Goal: Task Accomplishment & Management: Use online tool/utility

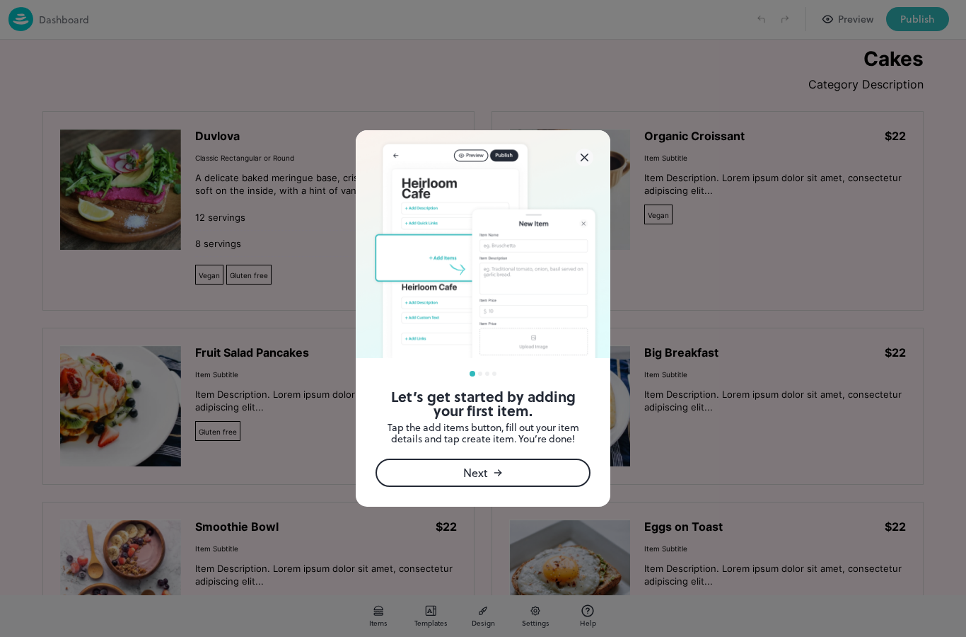
click at [645, 522] on icon at bounding box center [775, 534] width 261 height 25
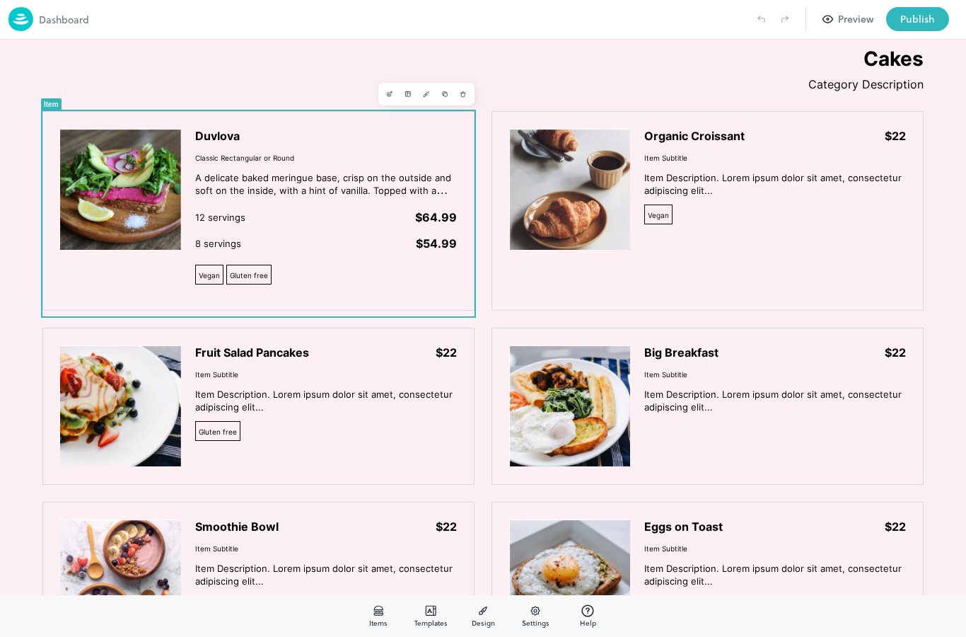
click at [144, 187] on img at bounding box center [120, 189] width 121 height 121
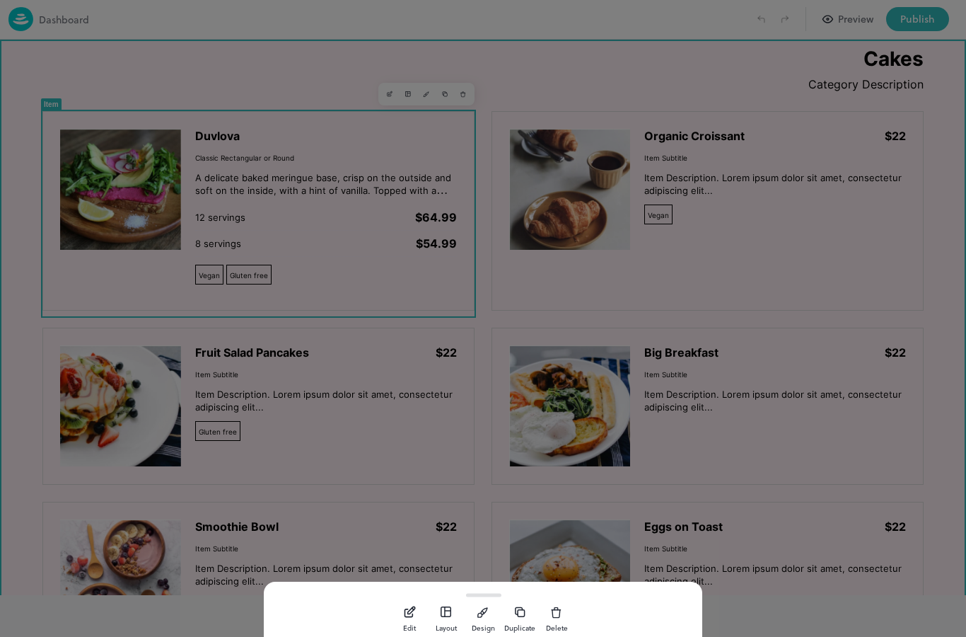
click at [0, 0] on icon "button" at bounding box center [0, 0] width 0 height 0
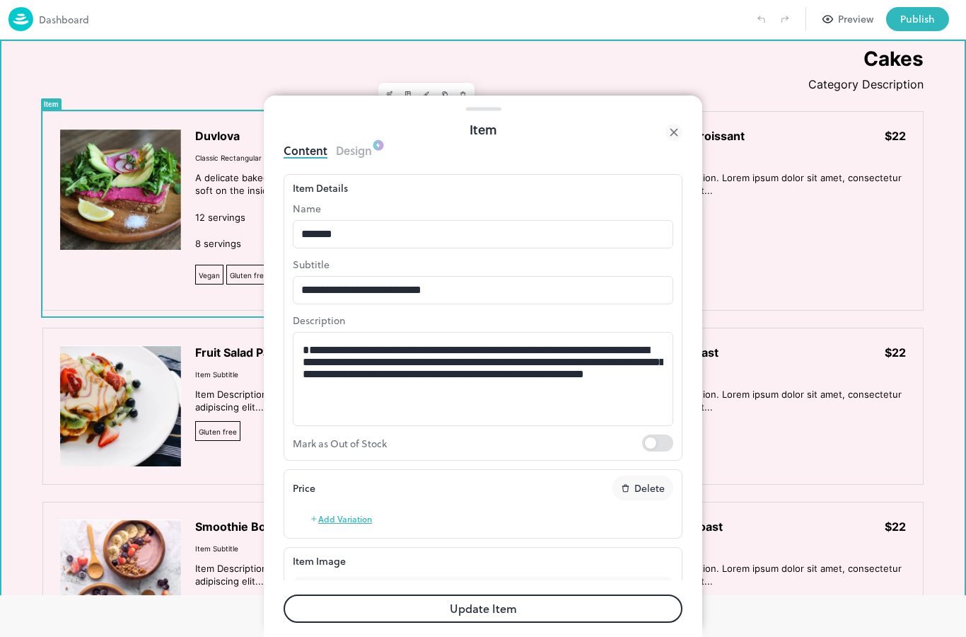
type input "**********"
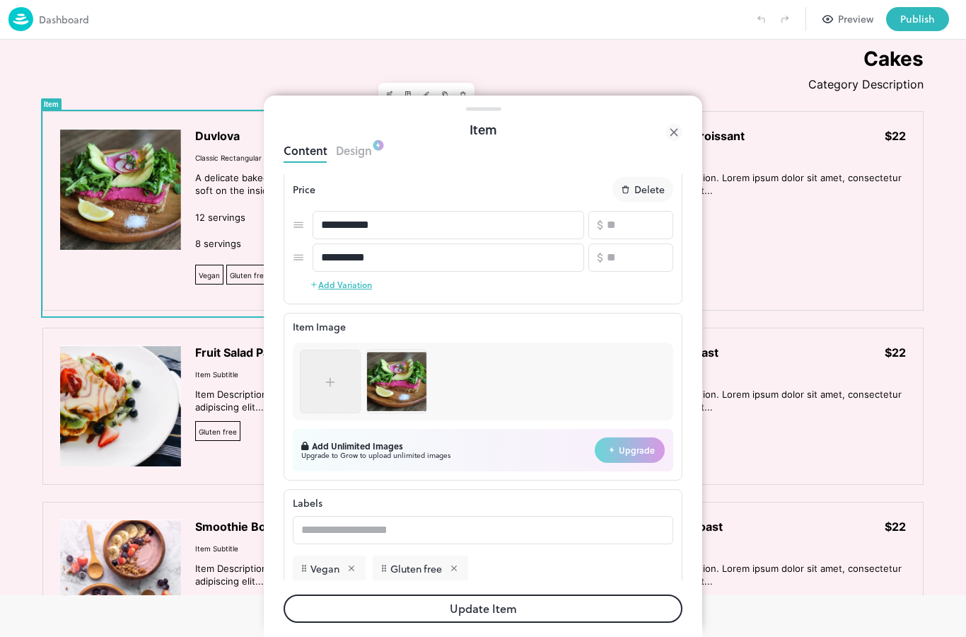
scroll to position [311, 0]
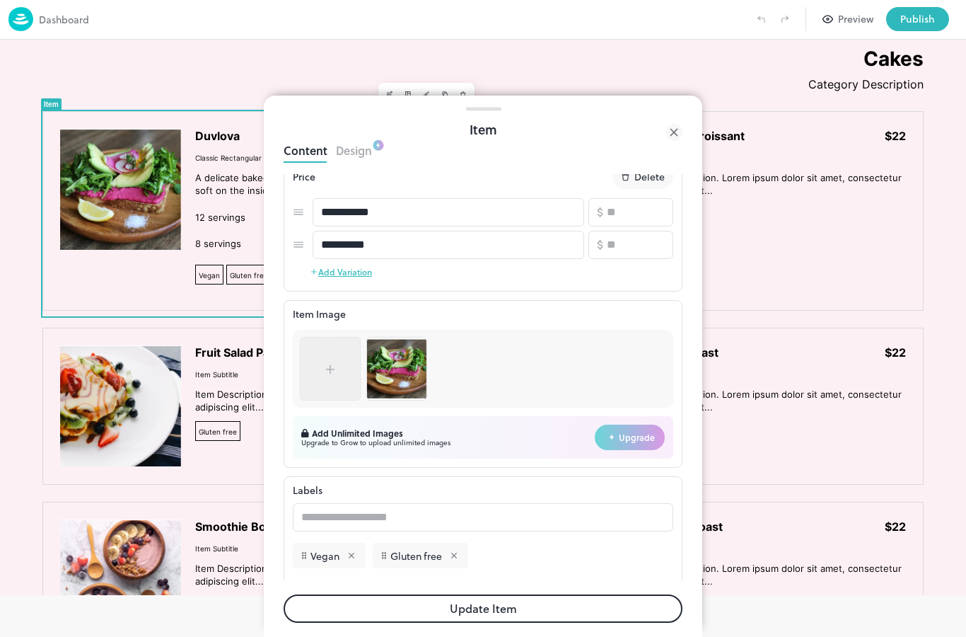
click at [335, 360] on div at bounding box center [330, 368] width 14 height 21
click at [398, 364] on img at bounding box center [396, 368] width 59 height 59
click at [335, 366] on icon at bounding box center [330, 369] width 14 height 14
click at [333, 370] on icon at bounding box center [330, 369] width 14 height 14
click at [323, 373] on div at bounding box center [330, 369] width 42 height 50
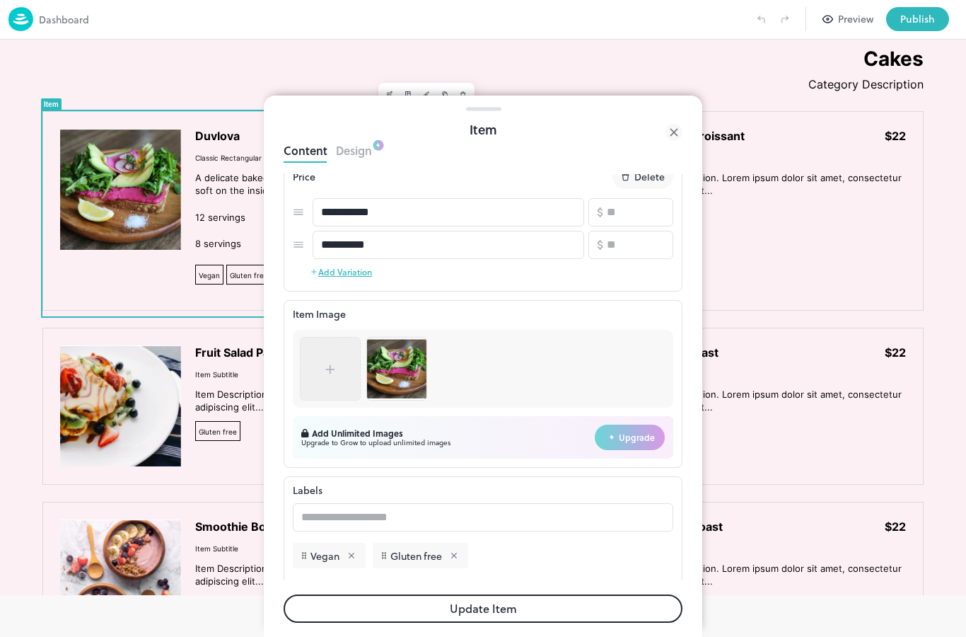
click at [327, 355] on div at bounding box center [330, 369] width 42 height 50
click at [335, 374] on icon at bounding box center [330, 369] width 14 height 14
click at [383, 361] on img at bounding box center [396, 368] width 59 height 59
click at [328, 372] on icon at bounding box center [330, 369] width 14 height 14
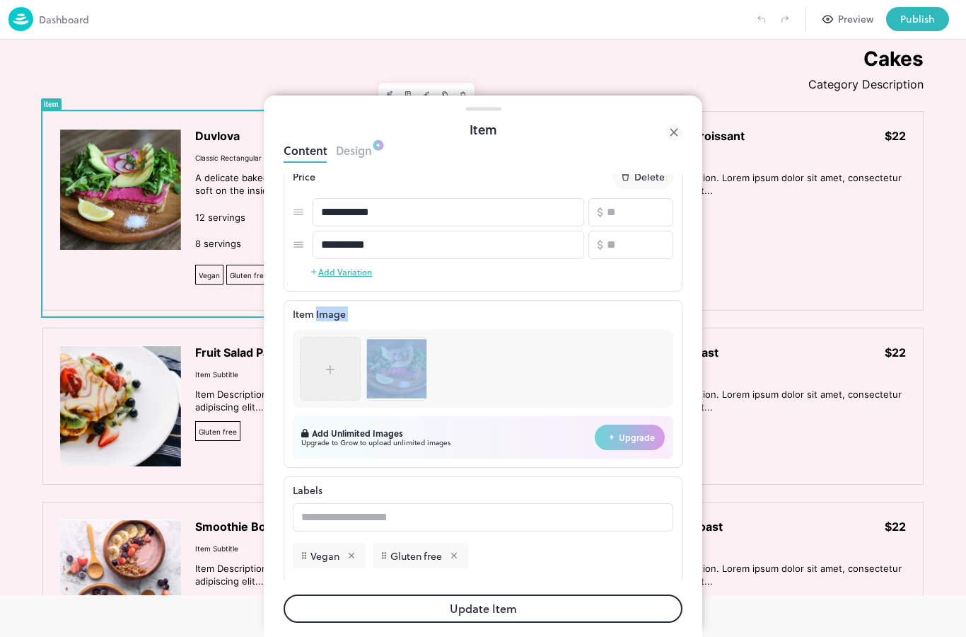
click at [328, 374] on icon at bounding box center [330, 369] width 14 height 14
drag, startPoint x: 328, startPoint y: 374, endPoint x: 328, endPoint y: 345, distance: 29.0
click at [329, 358] on div at bounding box center [330, 369] width 42 height 50
click at [558, 364] on div at bounding box center [483, 369] width 381 height 78
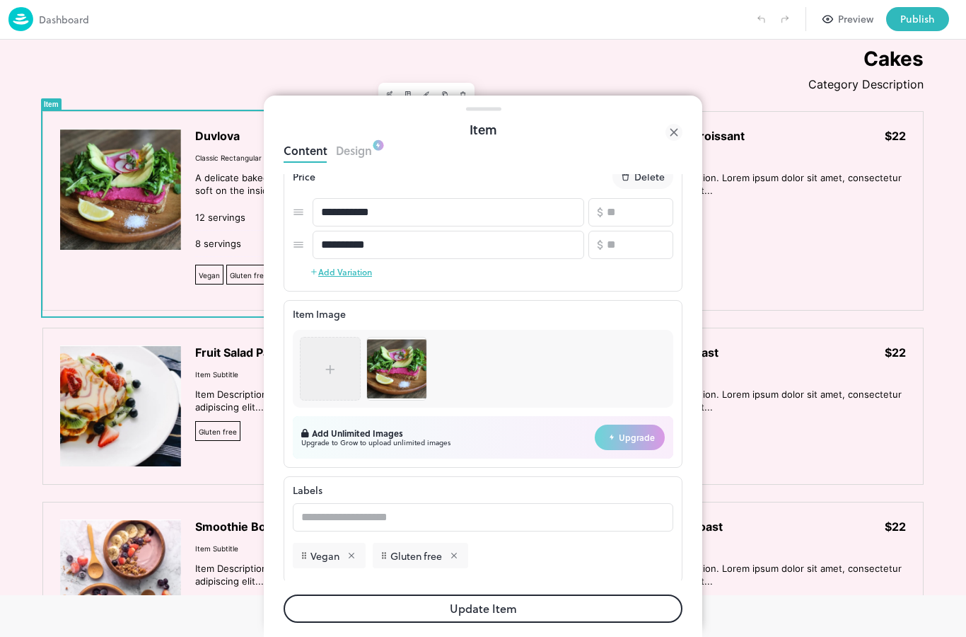
click at [383, 374] on img at bounding box center [396, 368] width 59 height 59
click at [402, 367] on img at bounding box center [396, 368] width 59 height 59
click at [409, 370] on img at bounding box center [396, 368] width 59 height 59
click at [340, 365] on div at bounding box center [330, 369] width 42 height 50
click at [402, 373] on img at bounding box center [396, 368] width 59 height 59
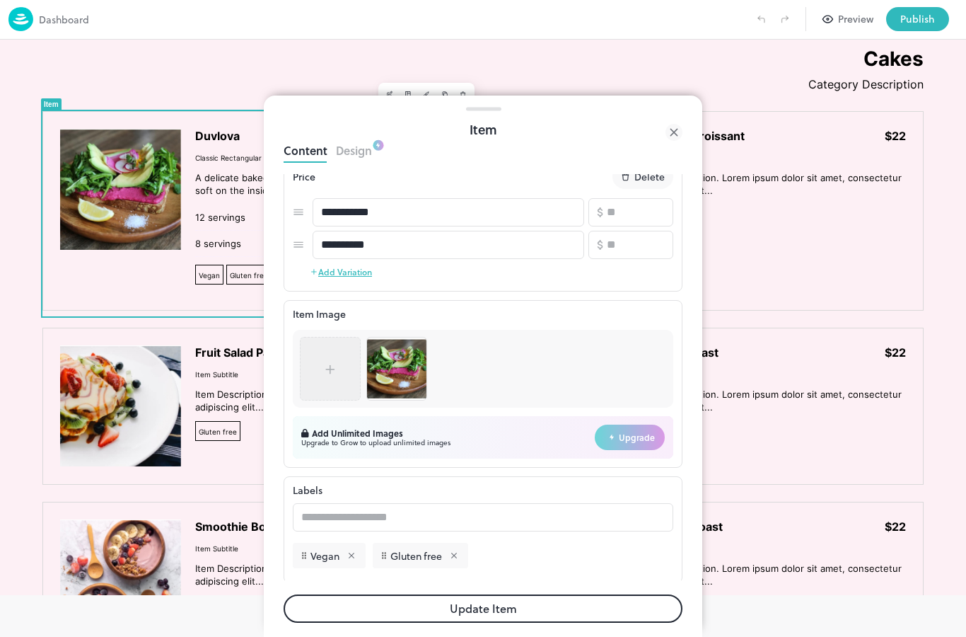
click at [401, 372] on img at bounding box center [396, 368] width 59 height 59
click at [347, 370] on div at bounding box center [330, 369] width 42 height 50
click at [347, 369] on div at bounding box center [330, 369] width 42 height 50
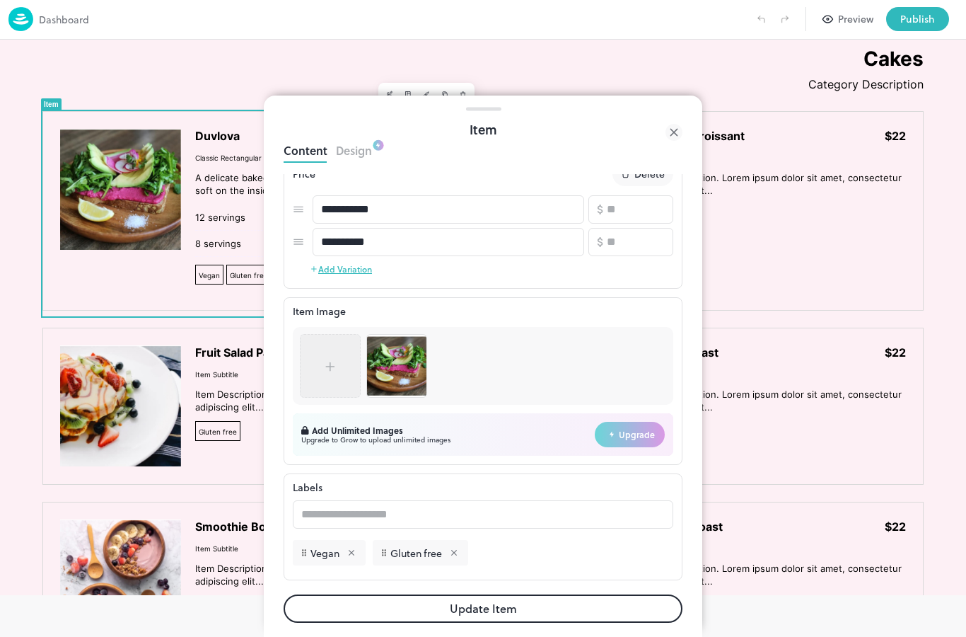
scroll to position [316, 0]
click at [400, 379] on img at bounding box center [396, 365] width 59 height 59
click at [393, 358] on img at bounding box center [396, 365] width 59 height 59
click at [499, 379] on div at bounding box center [483, 366] width 381 height 78
click at [398, 372] on img at bounding box center [396, 365] width 59 height 59
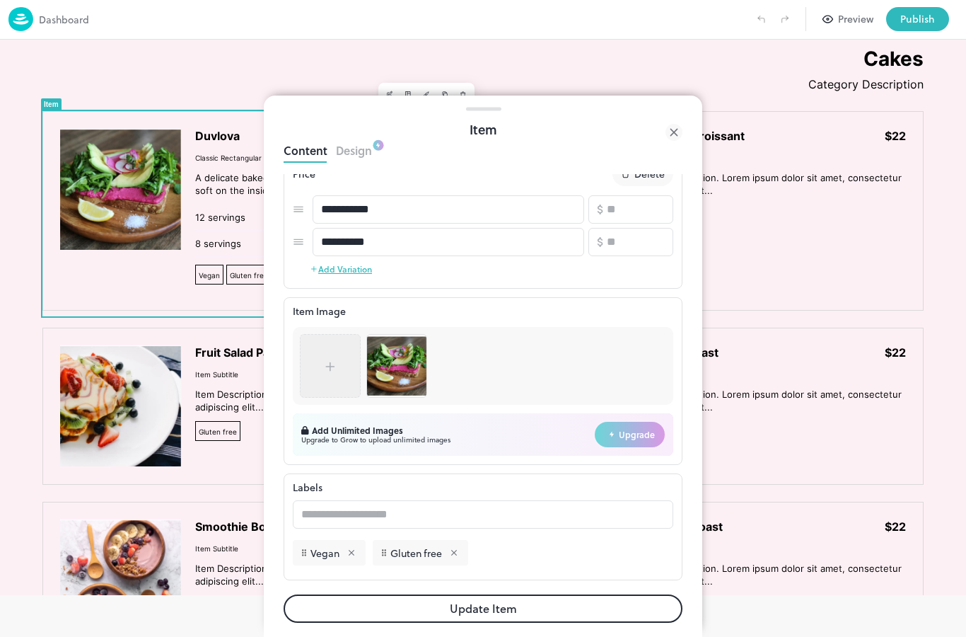
click at [406, 358] on img at bounding box center [396, 365] width 59 height 59
click at [400, 351] on img at bounding box center [396, 365] width 59 height 59
click at [400, 350] on img at bounding box center [396, 365] width 59 height 59
click at [399, 362] on img at bounding box center [396, 365] width 59 height 59
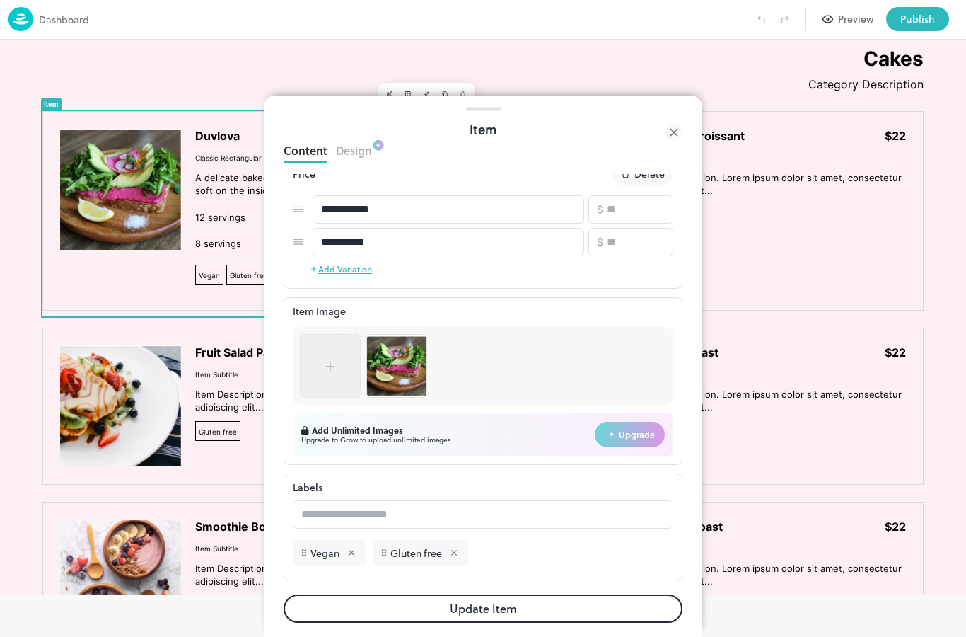
click at [410, 370] on img at bounding box center [396, 365] width 59 height 59
click at [325, 366] on icon at bounding box center [330, 366] width 14 height 14
click at [332, 366] on icon at bounding box center [330, 366] width 14 height 14
click at [634, 445] on div "Upgrade" at bounding box center [630, 434] width 70 height 25
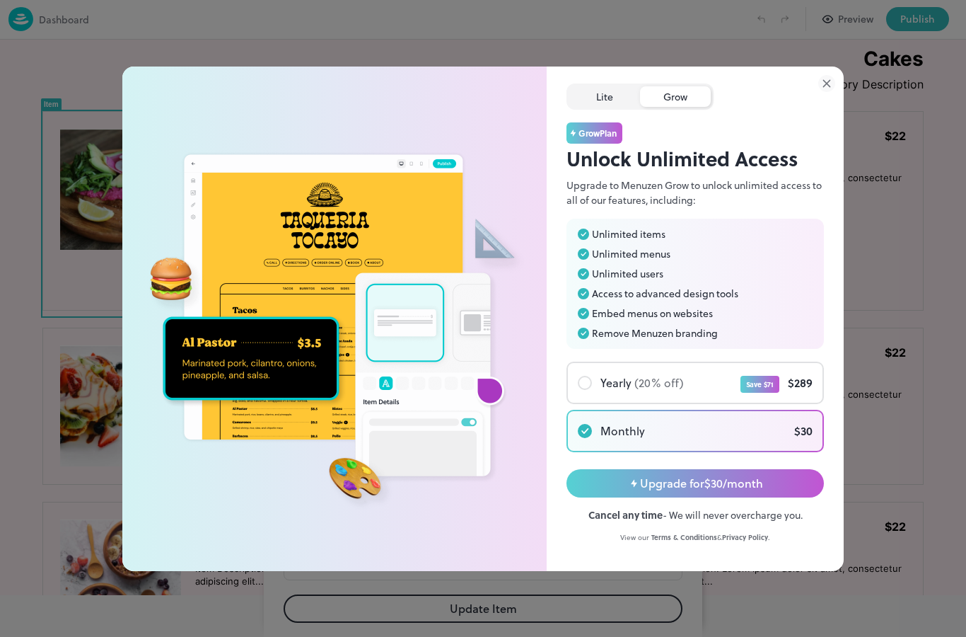
click at [610, 98] on div "Lite" at bounding box center [605, 96] width 71 height 21
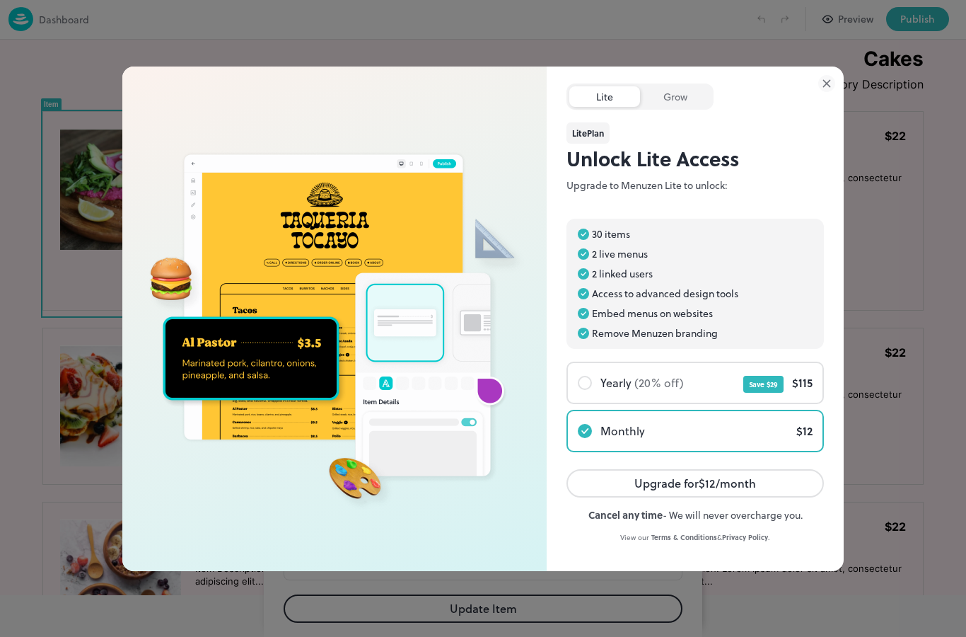
click at [820, 88] on icon at bounding box center [827, 83] width 17 height 17
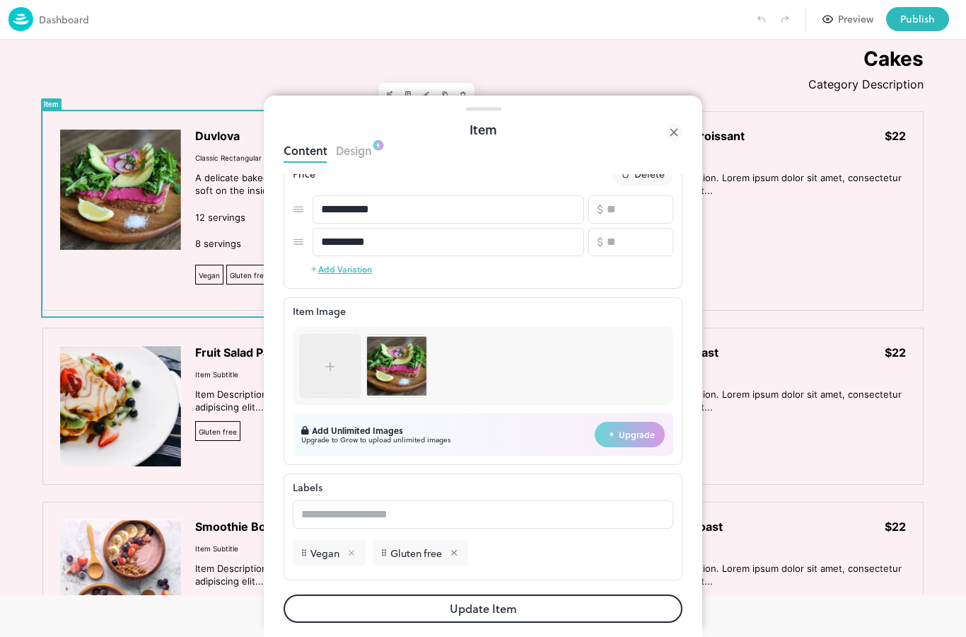
click at [352, 555] on icon at bounding box center [352, 553] width 10 height 10
click at [369, 555] on div at bounding box center [373, 553] width 18 height 10
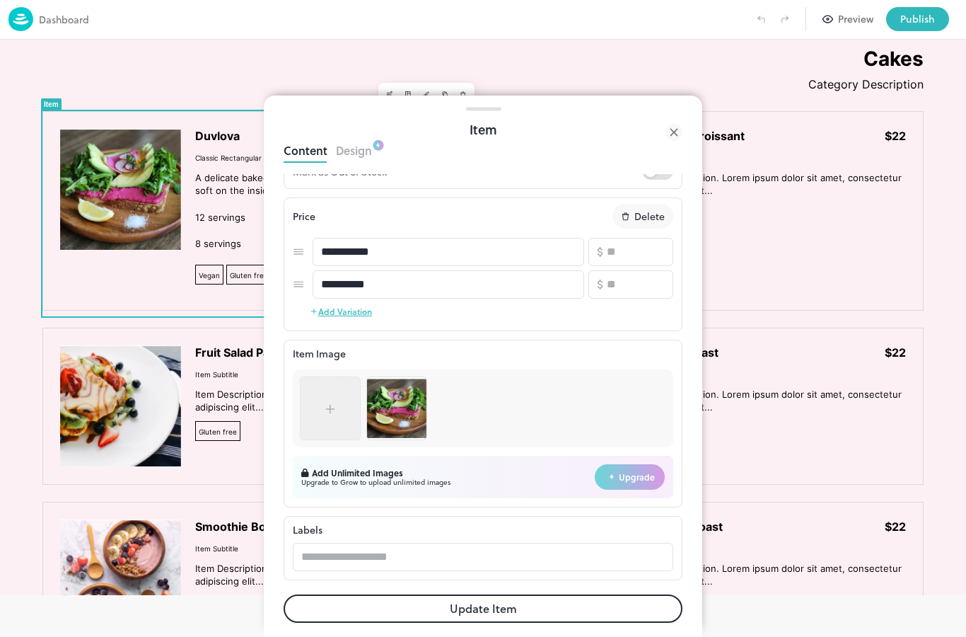
scroll to position [273, 0]
click at [550, 604] on button "Update Item" at bounding box center [483, 608] width 399 height 28
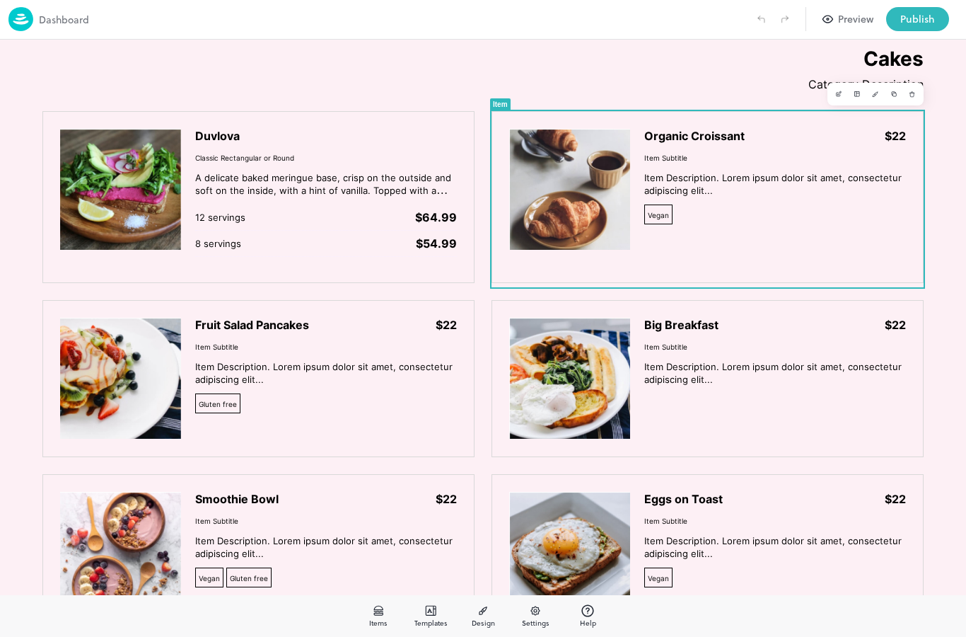
click at [808, 154] on div "Organic Croissant $22 Item Subtitle Item Description. Lorem ipsum dolor sit ame…" at bounding box center [775, 180] width 261 height 103
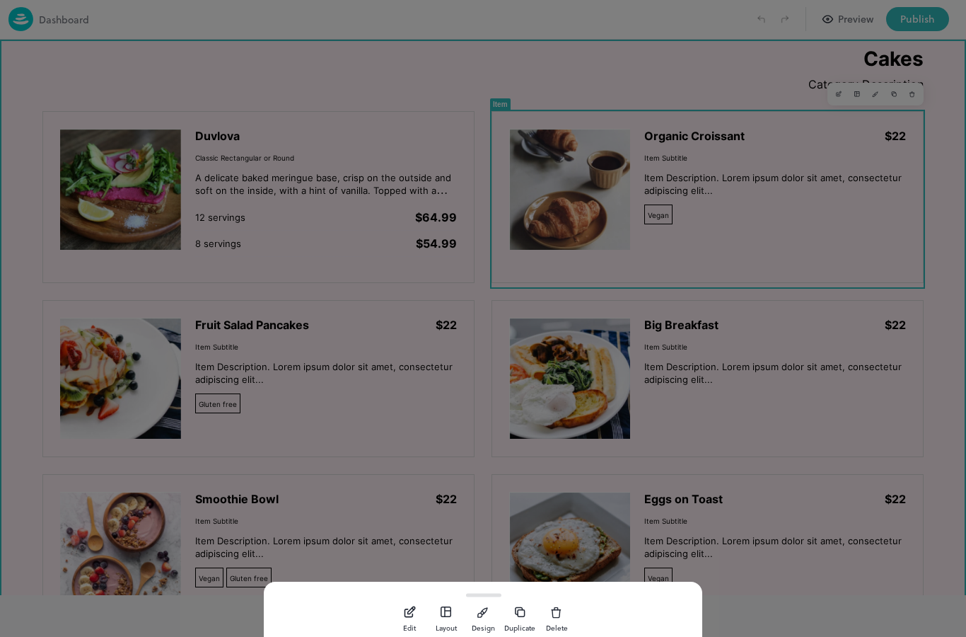
click at [404, 611] on icon "button" at bounding box center [410, 612] width 15 height 14
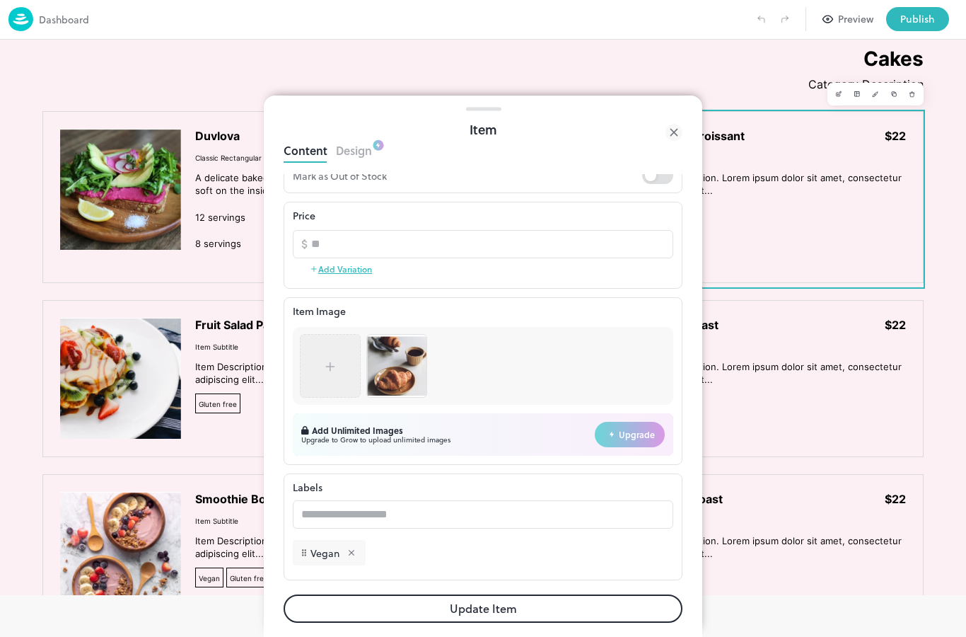
scroll to position [251, 0]
click at [398, 357] on img at bounding box center [396, 365] width 59 height 59
click at [394, 362] on img at bounding box center [396, 365] width 59 height 59
click at [339, 369] on div at bounding box center [330, 366] width 42 height 50
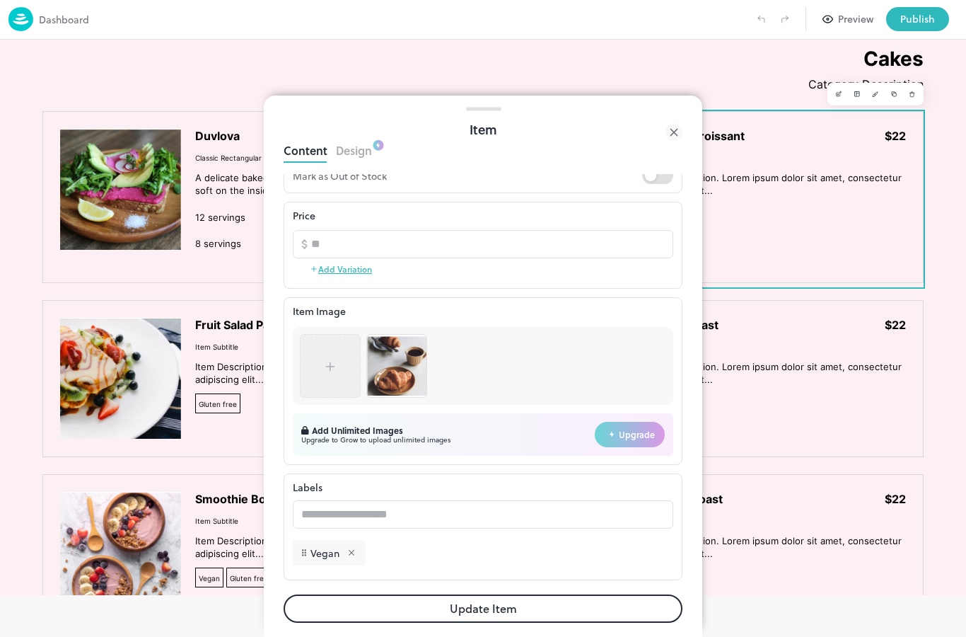
click at [331, 365] on icon at bounding box center [330, 366] width 14 height 14
click at [330, 360] on icon at bounding box center [330, 366] width 14 height 14
click at [398, 357] on img at bounding box center [396, 365] width 59 height 59
click at [396, 358] on img at bounding box center [396, 365] width 59 height 59
click at [395, 357] on img at bounding box center [396, 365] width 59 height 59
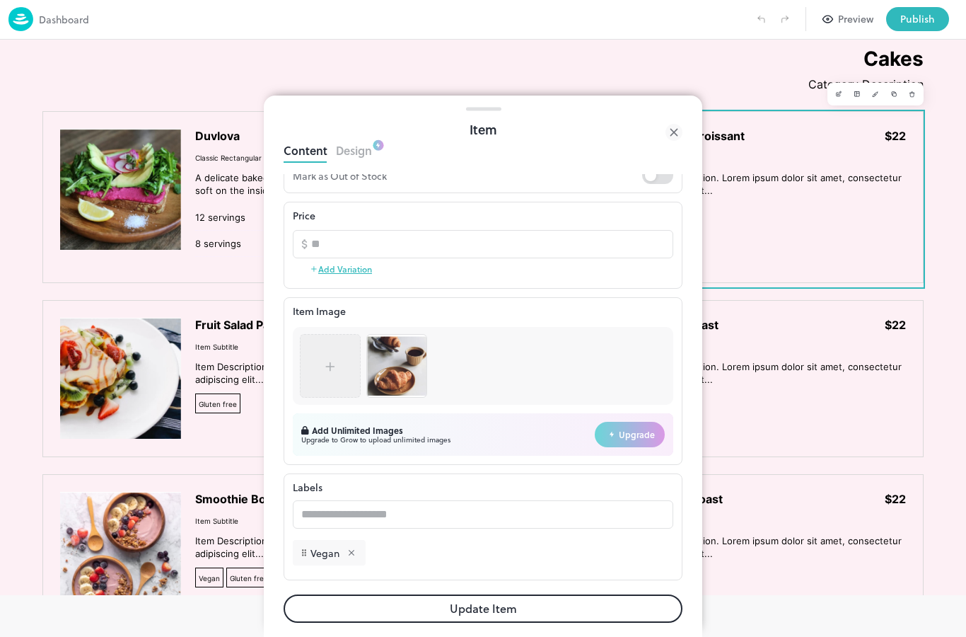
click at [403, 366] on img at bounding box center [396, 365] width 59 height 59
click at [677, 135] on icon at bounding box center [674, 132] width 6 height 6
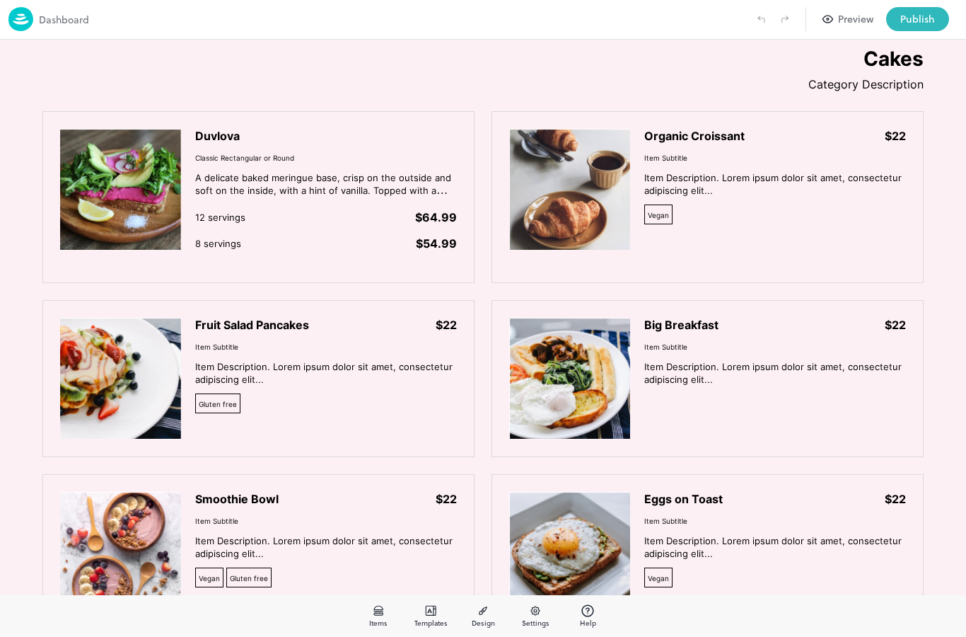
click at [880, 86] on p "Category Description" at bounding box center [483, 84] width 882 height 14
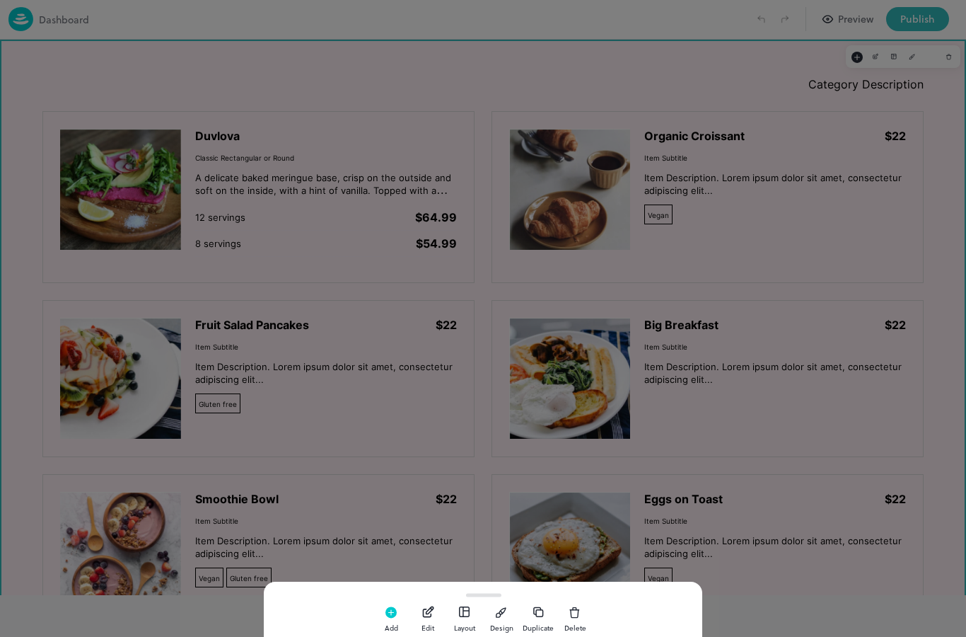
click at [766, 200] on div at bounding box center [483, 318] width 966 height 637
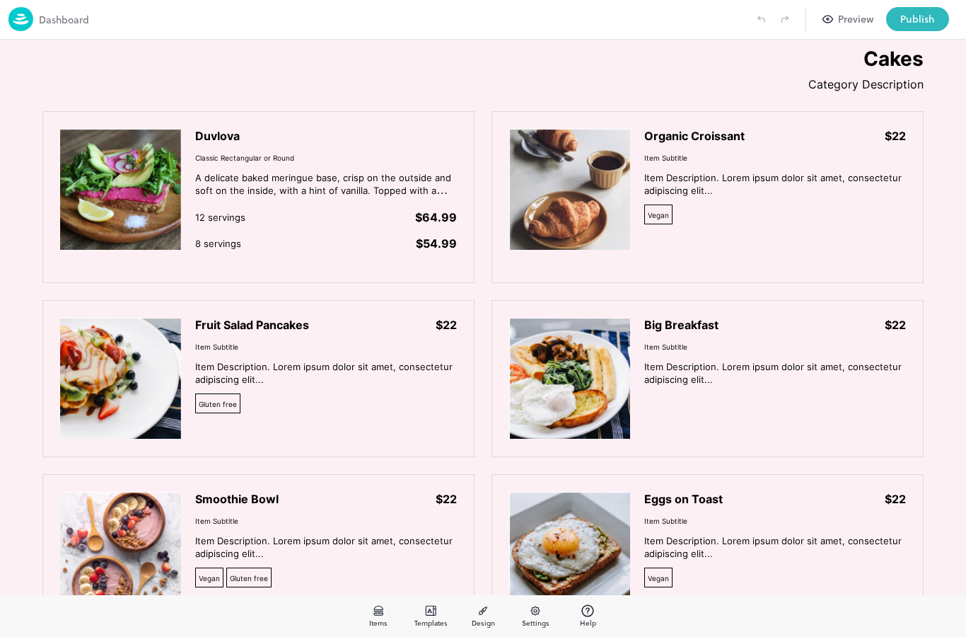
click at [807, 197] on span "Item Description. Lorem ipsum dolor sit amet, consectetur adipiscing elit..." at bounding box center [775, 183] width 261 height 25
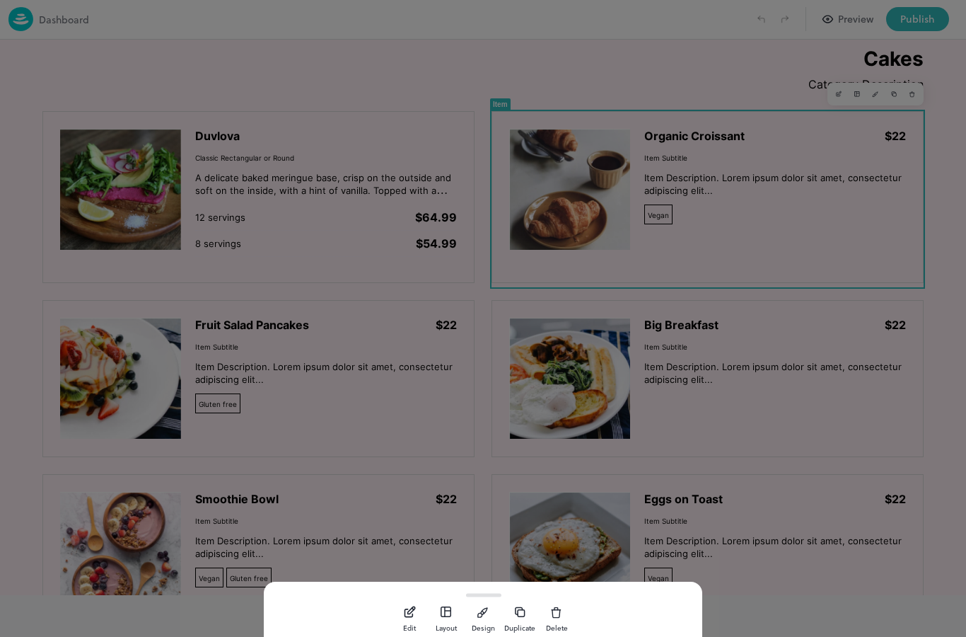
click at [861, 94] on div at bounding box center [483, 318] width 966 height 637
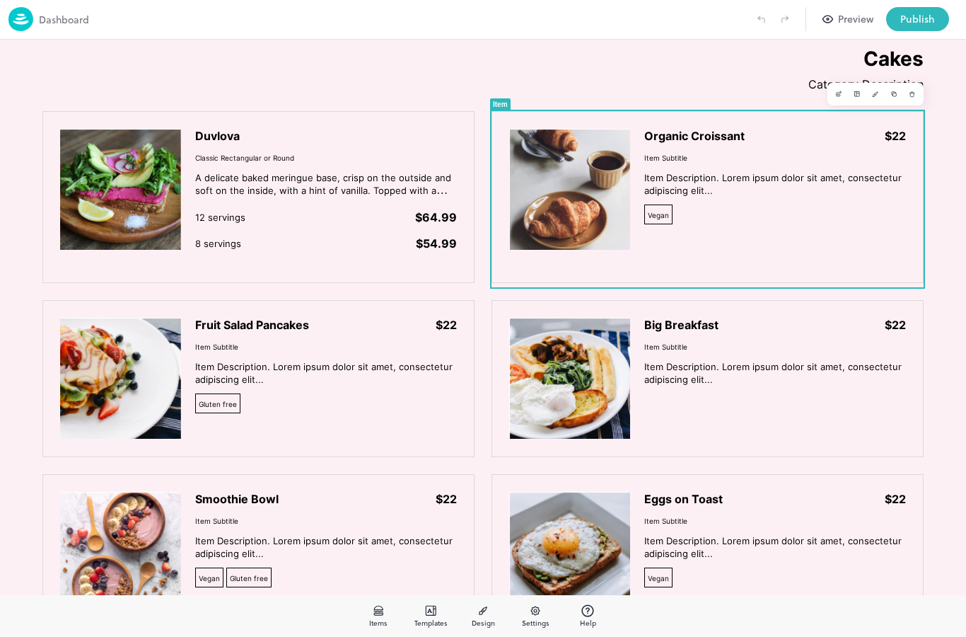
click at [790, 179] on span "Item Description. Lorem ipsum dolor sit amet, consectetur adipiscing elit..." at bounding box center [774, 184] width 258 height 24
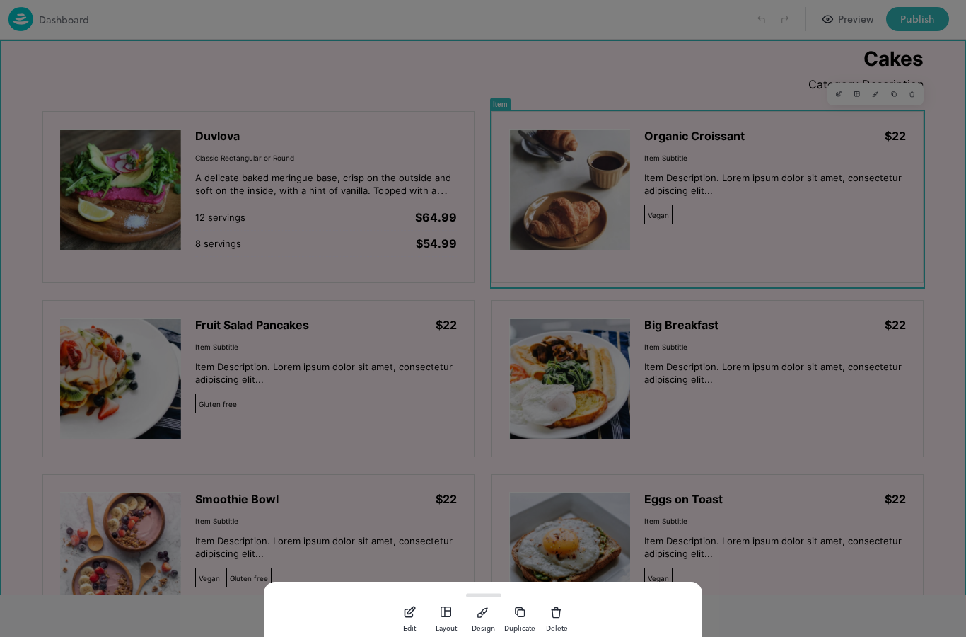
click at [480, 603] on div "button" at bounding box center [483, 611] width 14 height 21
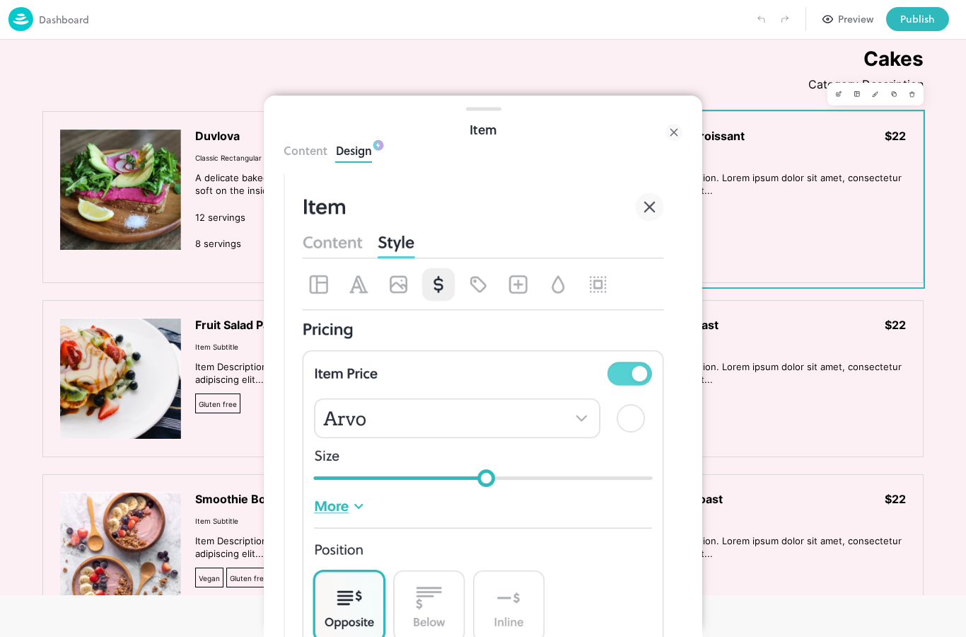
click at [311, 146] on button "Content" at bounding box center [306, 148] width 44 height 19
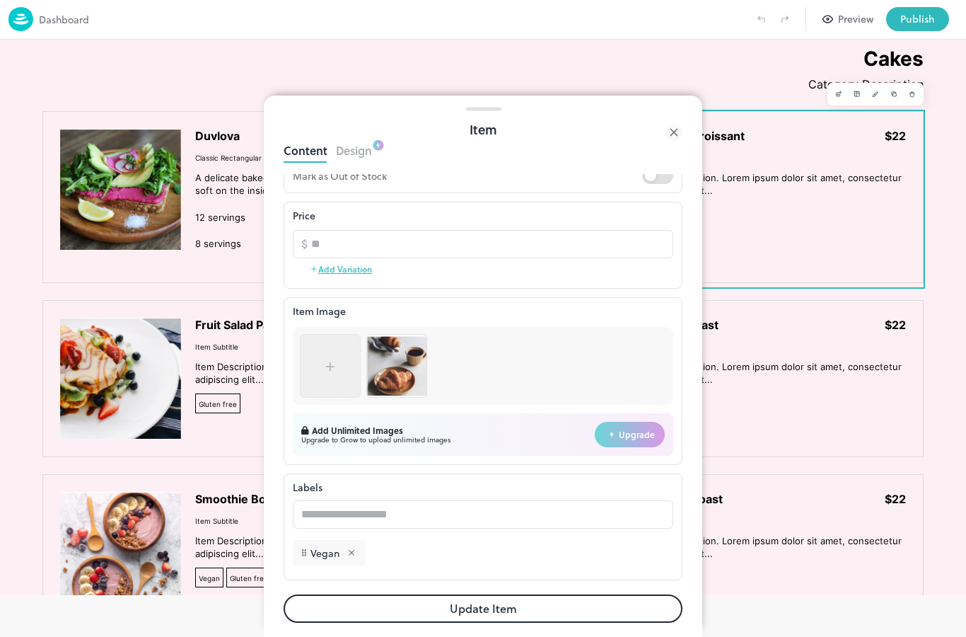
scroll to position [251, 0]
click at [337, 357] on div at bounding box center [330, 365] width 14 height 21
click at [403, 364] on img at bounding box center [396, 365] width 59 height 59
click at [669, 139] on icon at bounding box center [674, 132] width 17 height 17
